Goal: Task Accomplishment & Management: Use online tool/utility

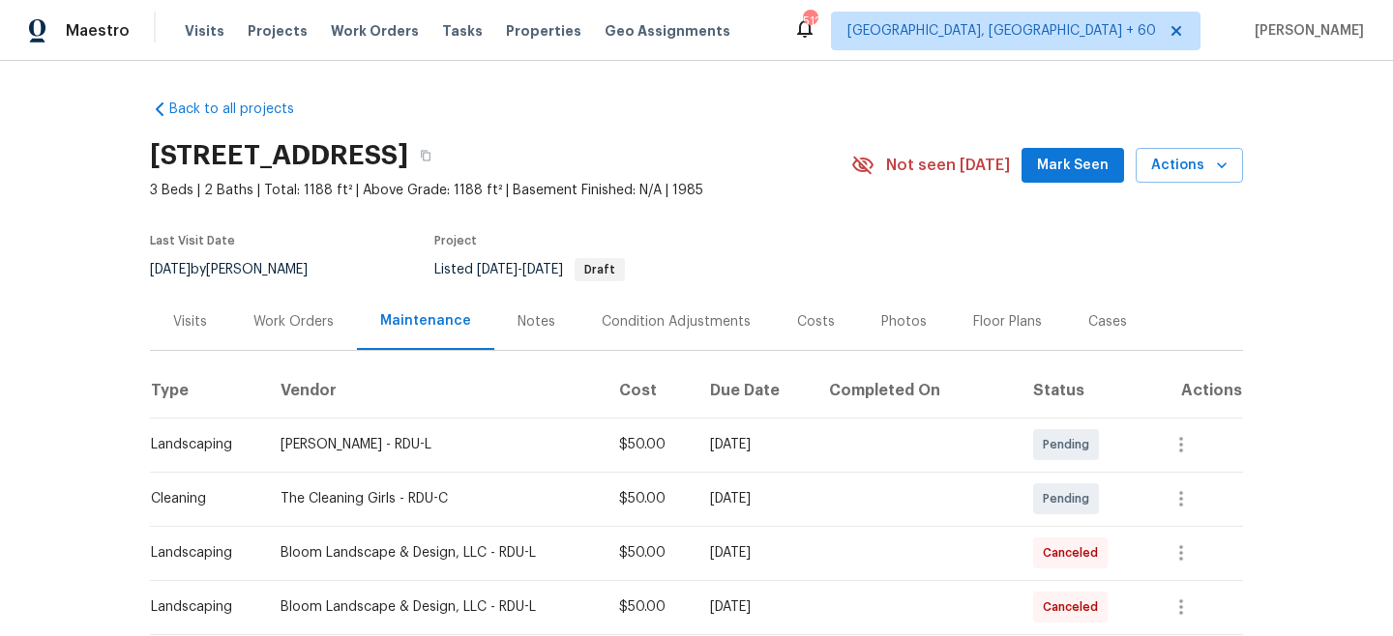
scroll to position [179, 0]
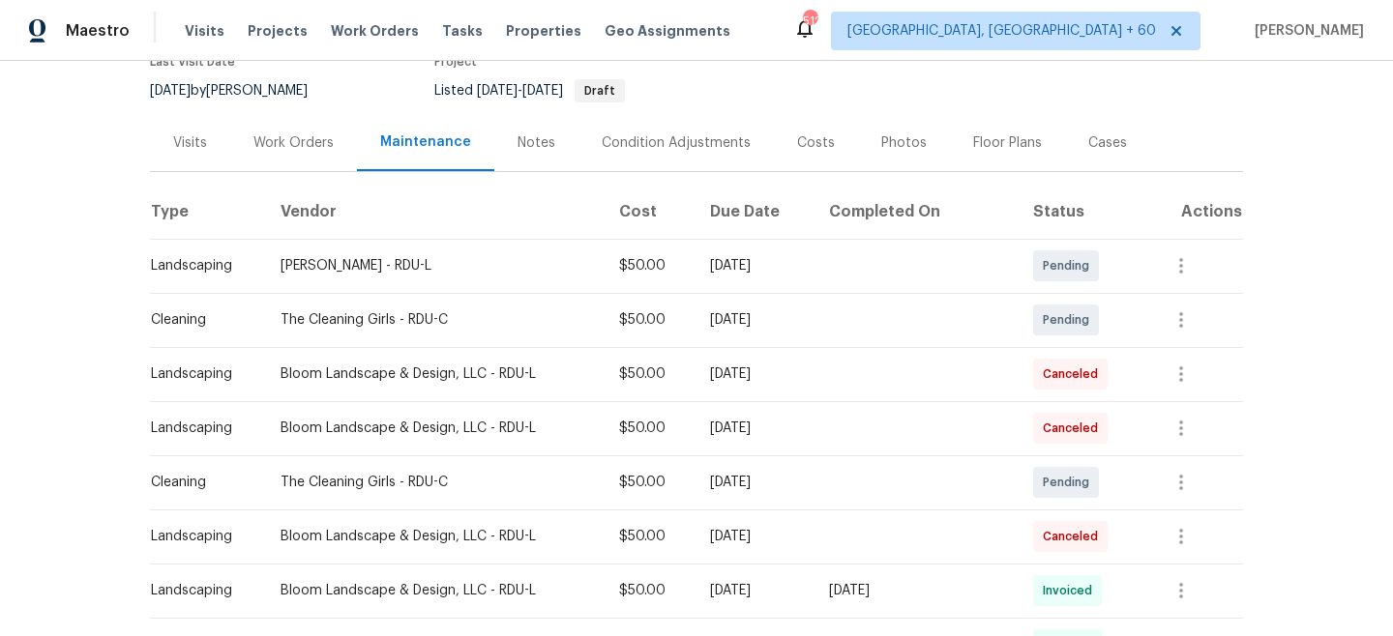
click at [341, 20] on div "Visits Projects Work Orders Tasks Properties Geo Assignments" at bounding box center [469, 31] width 569 height 39
click at [344, 41] on div "Visits Projects Work Orders Tasks Properties Geo Assignments" at bounding box center [469, 31] width 569 height 39
click at [343, 38] on span "Work Orders" at bounding box center [375, 30] width 88 height 19
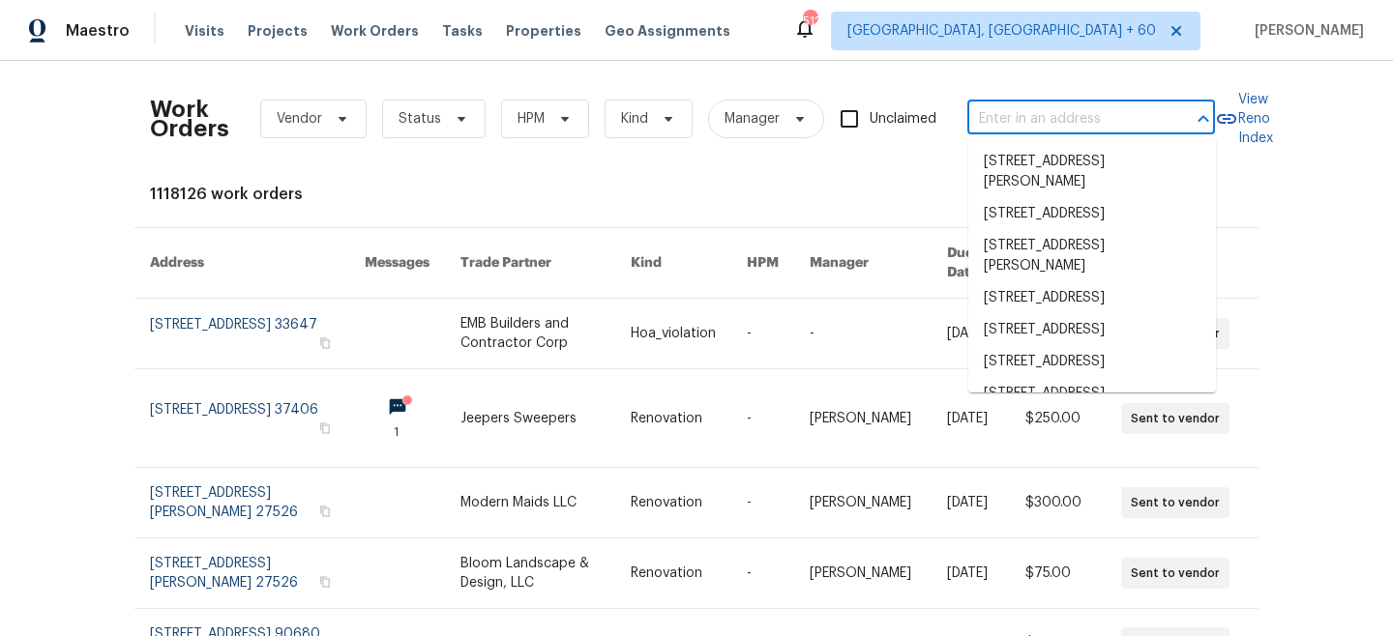
click at [999, 111] on input "text" at bounding box center [1063, 119] width 193 height 30
paste input "[STREET_ADDRESS]"
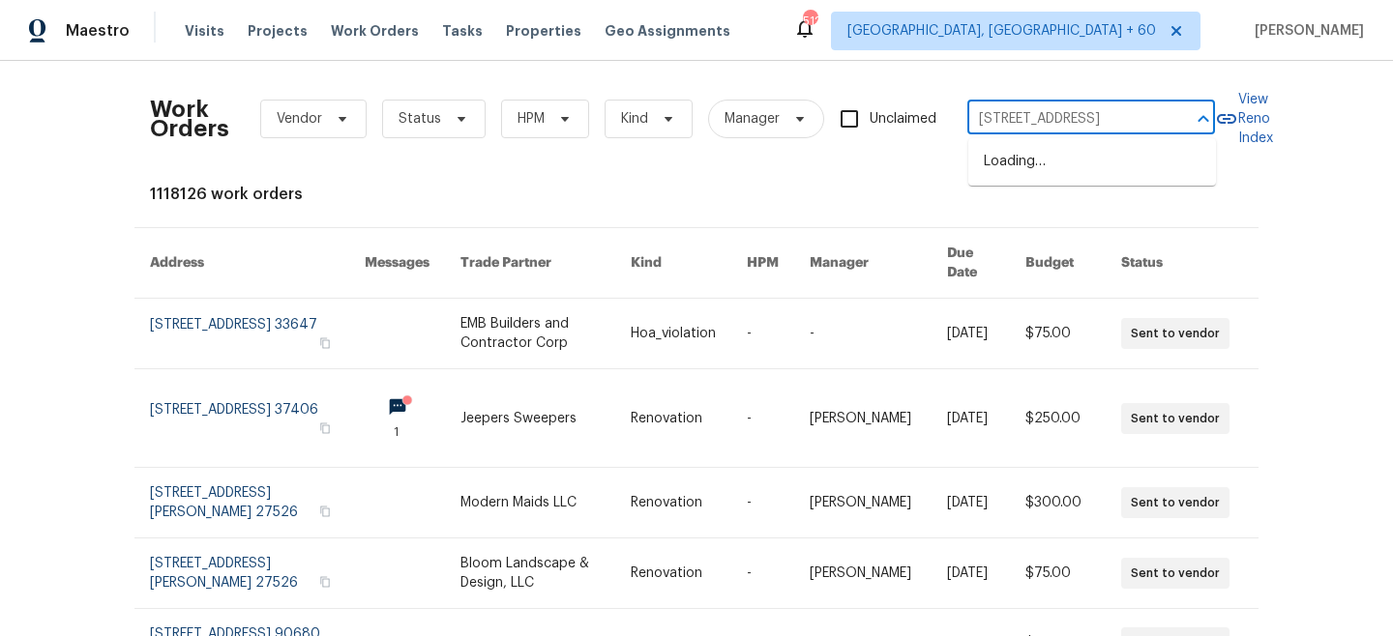
scroll to position [0, 116]
click at [1036, 119] on input "[STREET_ADDRESS]" at bounding box center [1063, 119] width 193 height 30
type input "[STREET_ADDRESS]"
click at [1070, 165] on li "[STREET_ADDRESS]" at bounding box center [1092, 162] width 248 height 32
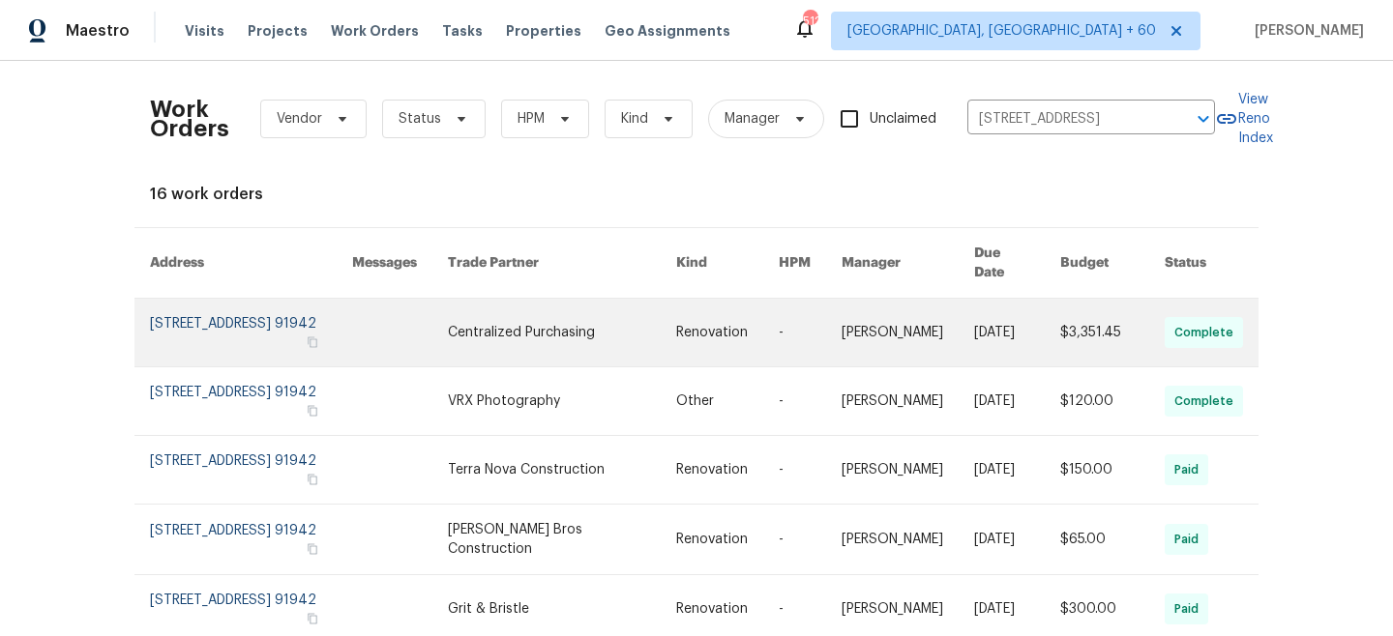
click at [662, 311] on link at bounding box center [562, 333] width 228 height 68
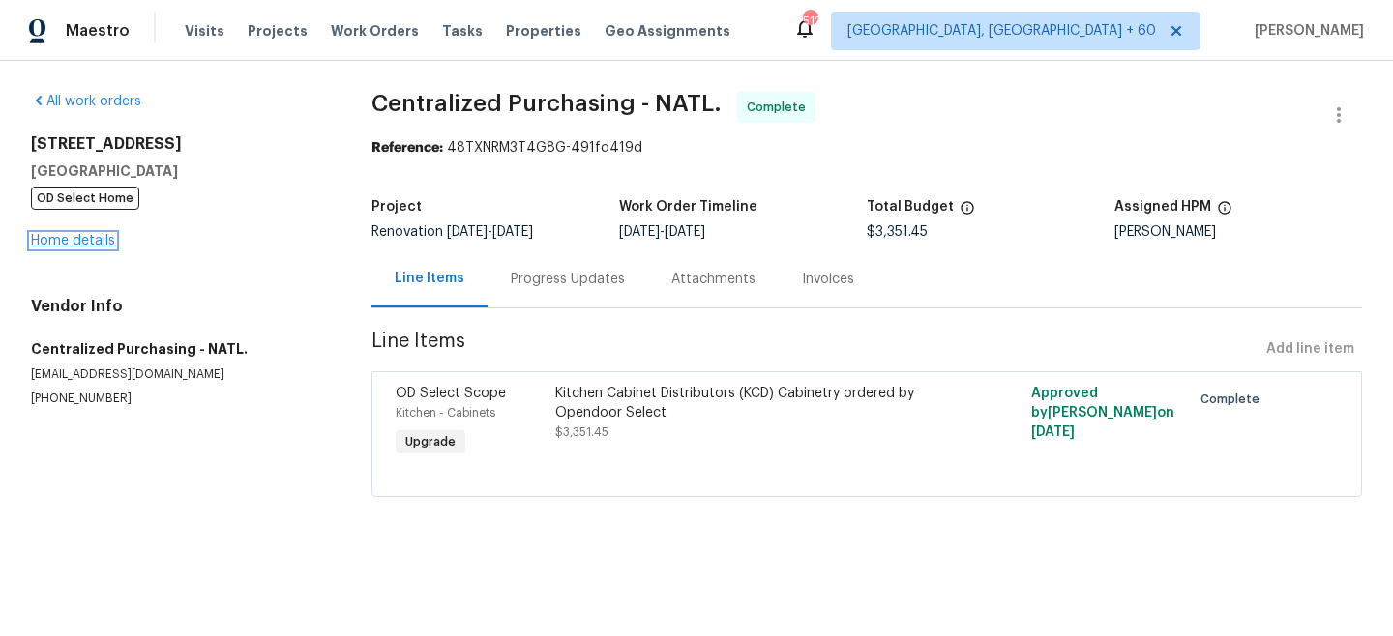
click at [92, 243] on link "Home details" at bounding box center [73, 241] width 84 height 14
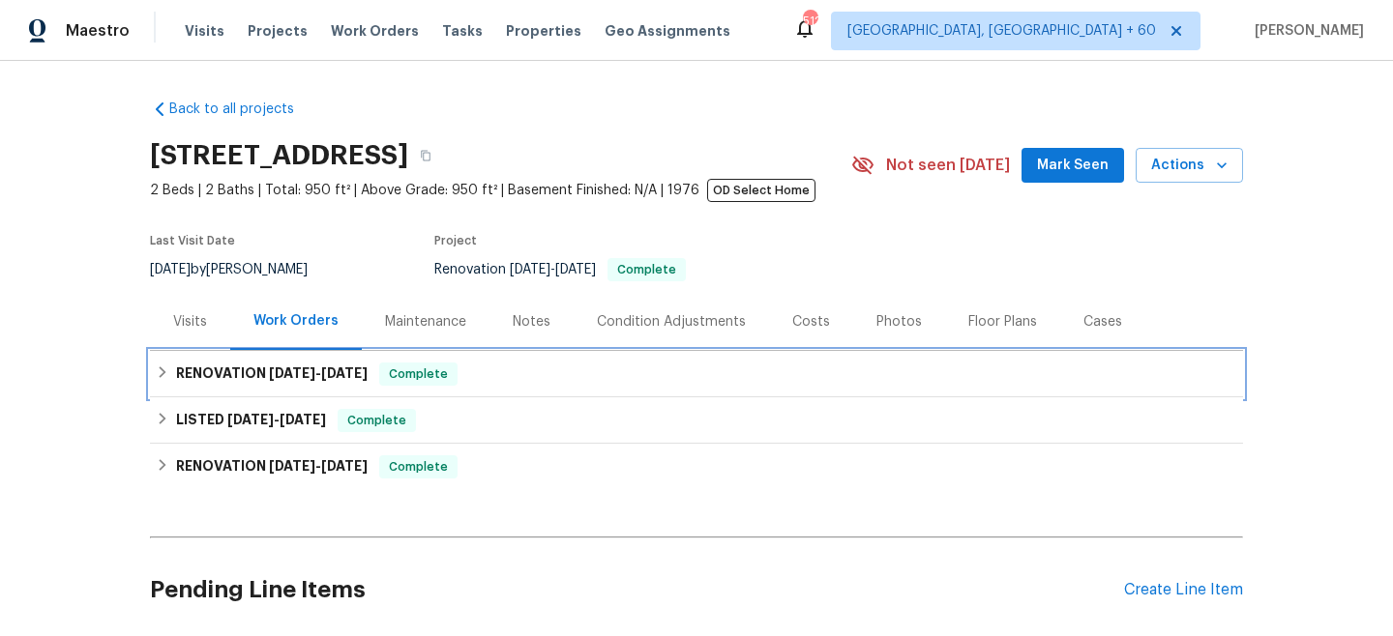
click at [359, 372] on span "[DATE]" at bounding box center [344, 374] width 46 height 14
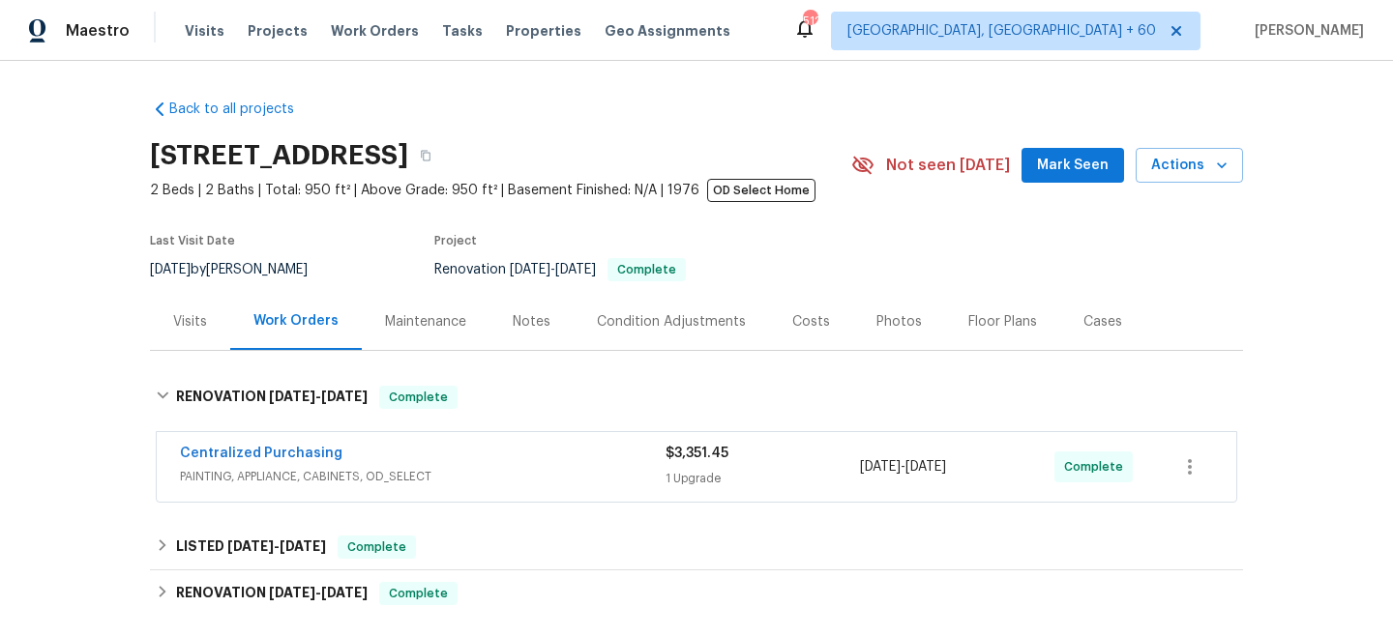
click at [602, 471] on span "PAINTING, APPLIANCE, CABINETS, OD_SELECT" at bounding box center [423, 476] width 486 height 19
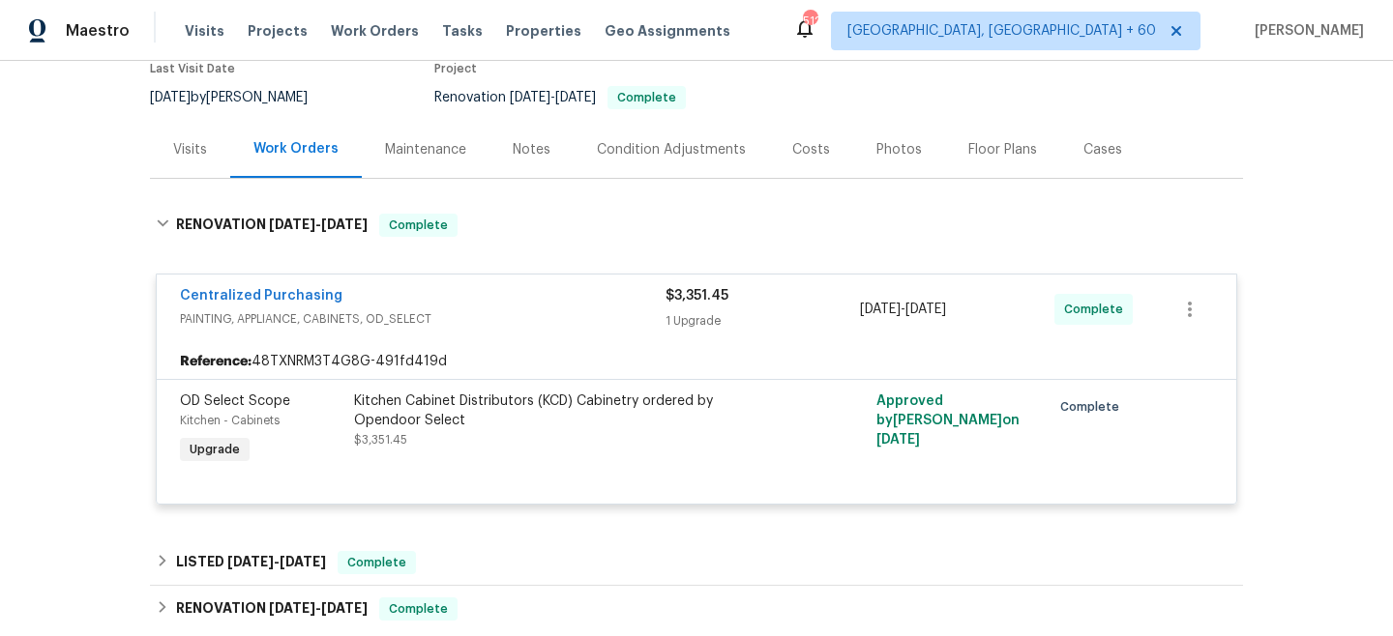
scroll to position [173, 0]
click at [604, 319] on span "PAINTING, APPLIANCE, CABINETS, OD_SELECT" at bounding box center [423, 318] width 486 height 19
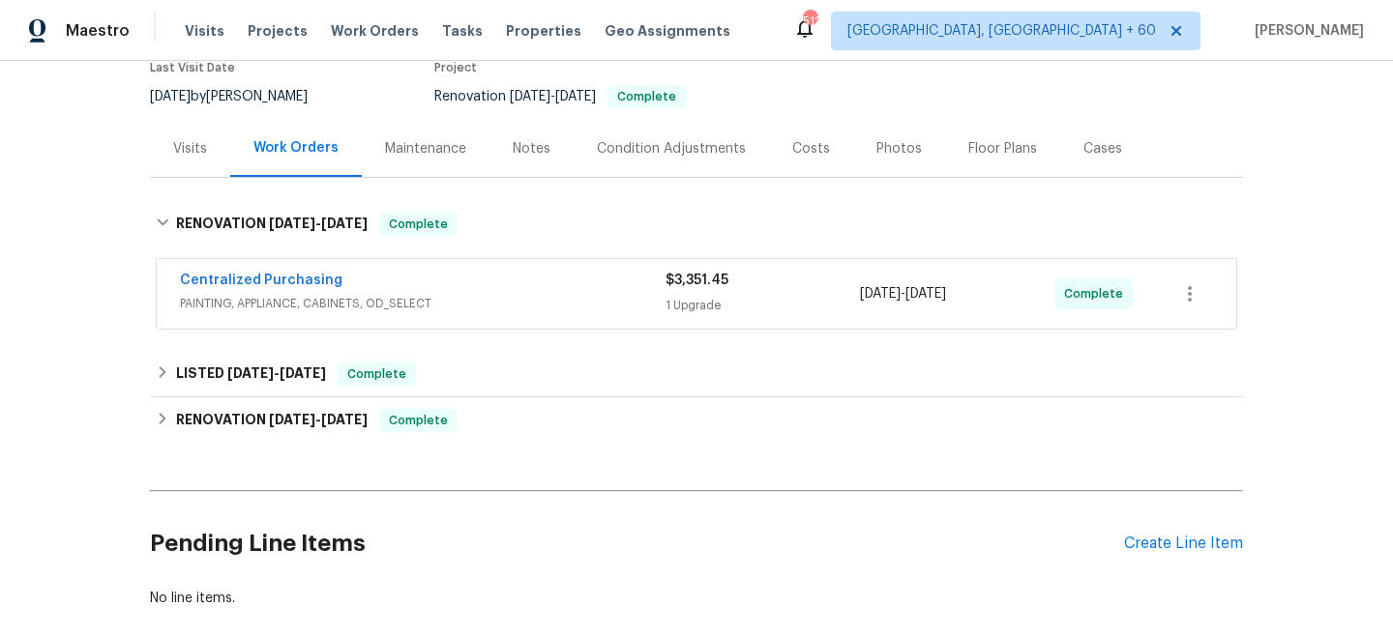
click at [187, 160] on div "Visits" at bounding box center [190, 148] width 80 height 57
